Goal: Check status: Check status

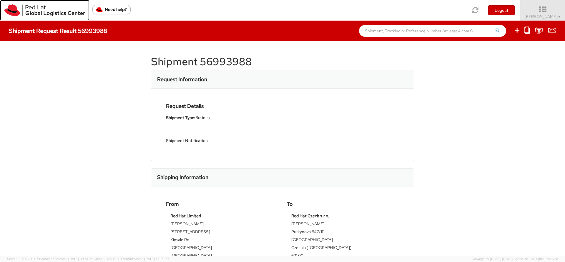
click at [46, 13] on img at bounding box center [44, 10] width 81 height 12
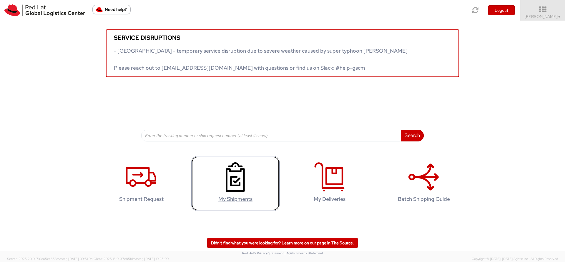
click at [244, 185] on use at bounding box center [235, 176] width 19 height 29
